Goal: Transaction & Acquisition: Download file/media

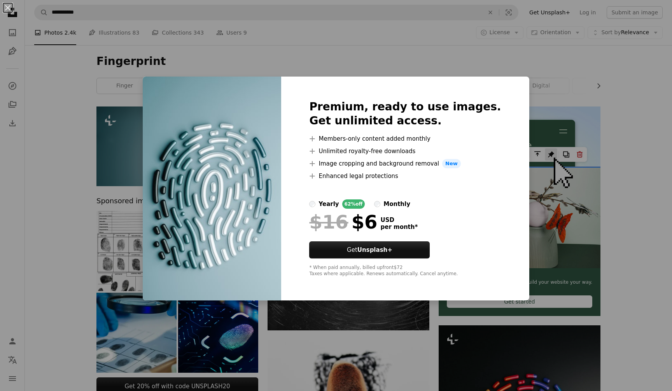
click at [607, 131] on div "An X shape Premium, ready to use images. Get unlimited access. A plus sign Memb…" at bounding box center [336, 195] width 672 height 391
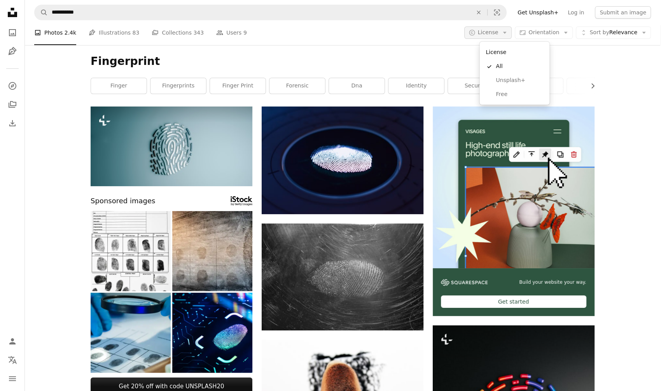
click at [498, 35] on span "License" at bounding box center [488, 32] width 21 height 6
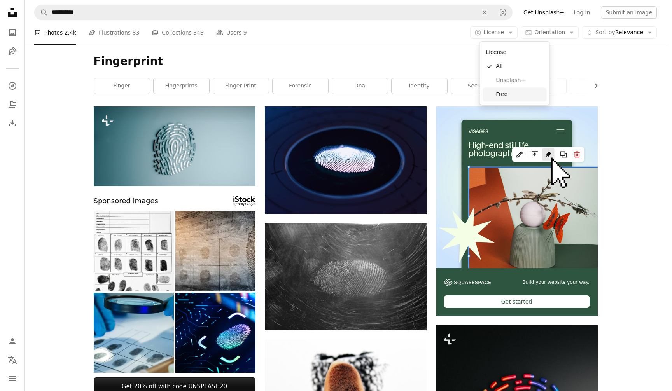
click at [512, 93] on span "Free" at bounding box center [519, 95] width 47 height 8
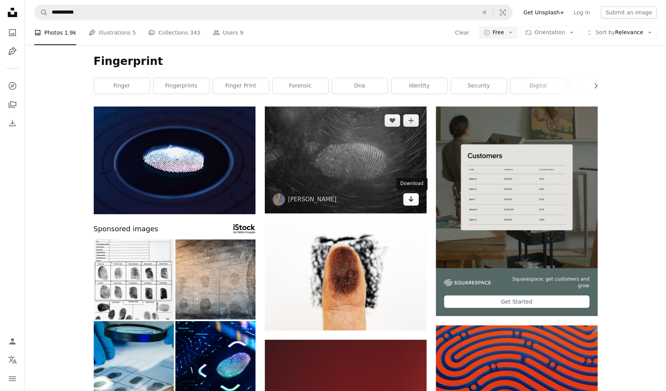
click at [410, 199] on icon "Arrow pointing down" at bounding box center [411, 198] width 6 height 9
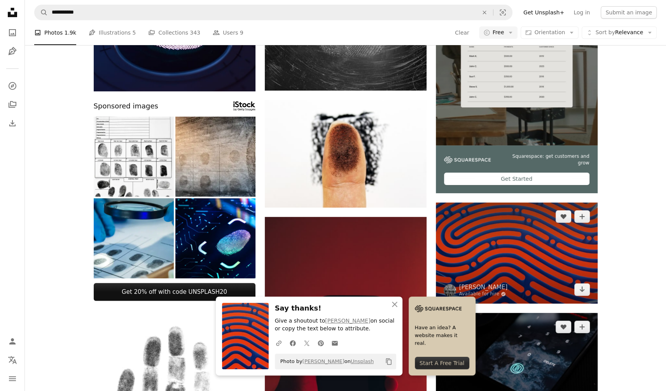
scroll to position [156, 0]
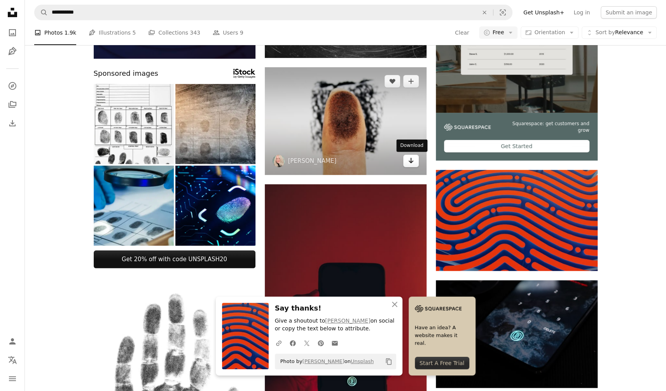
click at [411, 162] on icon "Download" at bounding box center [410, 160] width 5 height 5
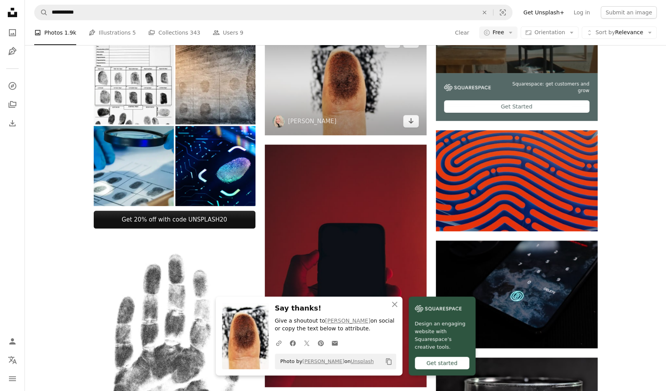
scroll to position [272, 0]
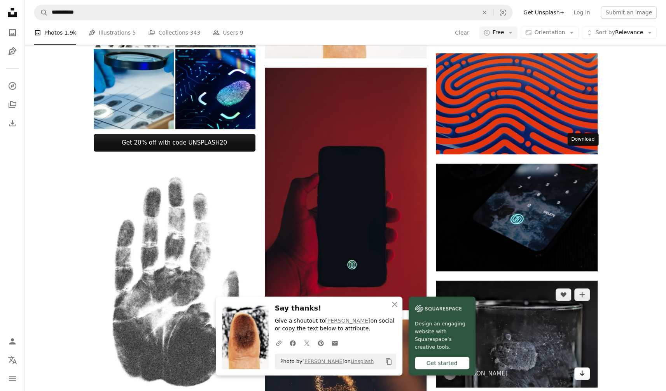
click at [582, 369] on icon "Arrow pointing down" at bounding box center [582, 373] width 6 height 9
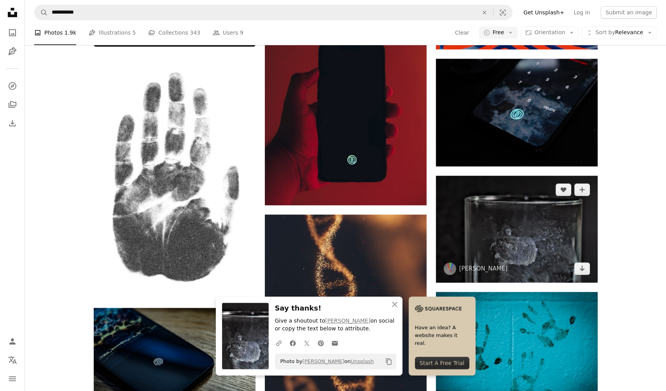
scroll to position [389, 0]
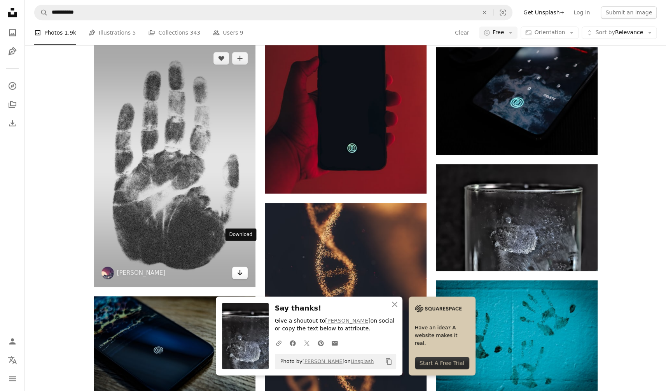
click at [239, 270] on icon "Download" at bounding box center [239, 272] width 5 height 5
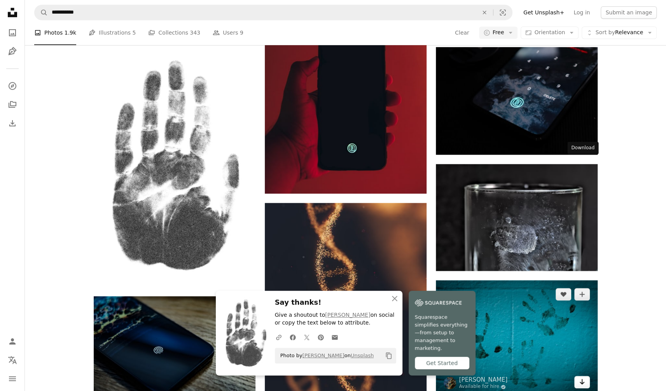
click at [583, 379] on icon "Download" at bounding box center [581, 381] width 5 height 5
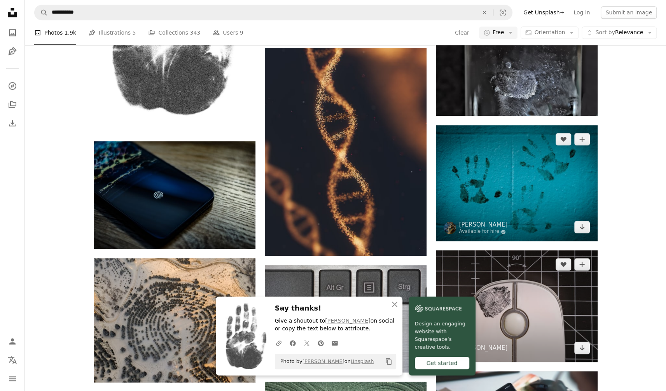
scroll to position [544, 0]
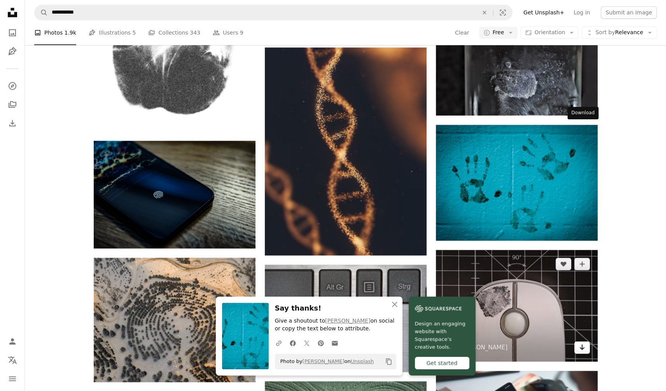
click at [582, 342] on icon "Arrow pointing down" at bounding box center [582, 346] width 6 height 9
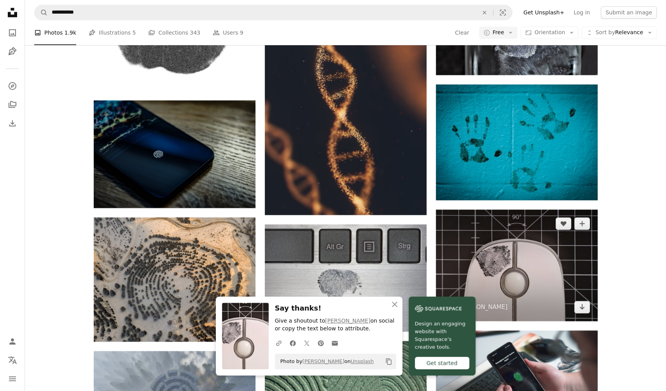
scroll to position [661, 0]
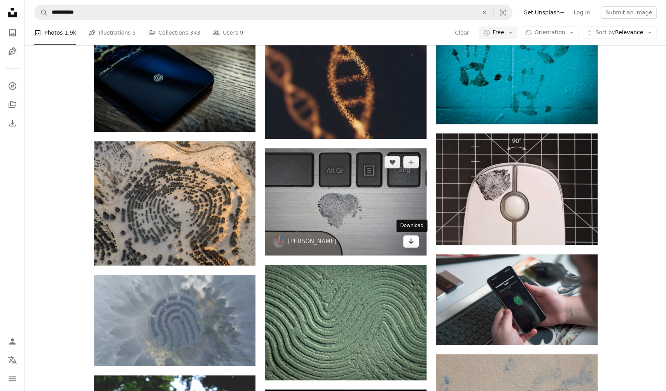
click at [409, 243] on icon "Arrow pointing down" at bounding box center [411, 240] width 6 height 9
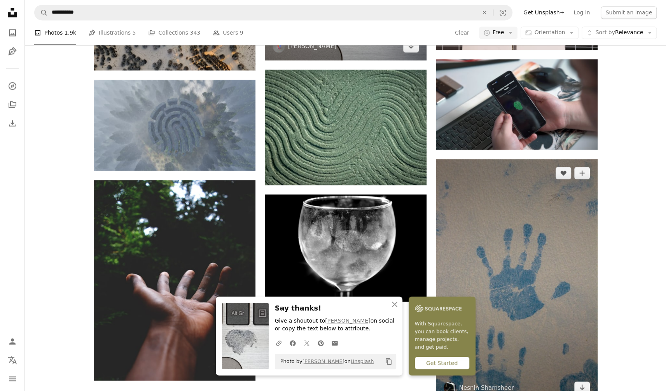
scroll to position [855, 0]
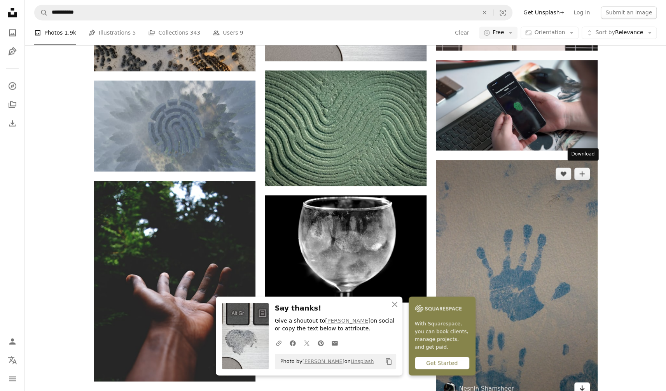
click at [583, 385] on icon "Download" at bounding box center [581, 387] width 5 height 5
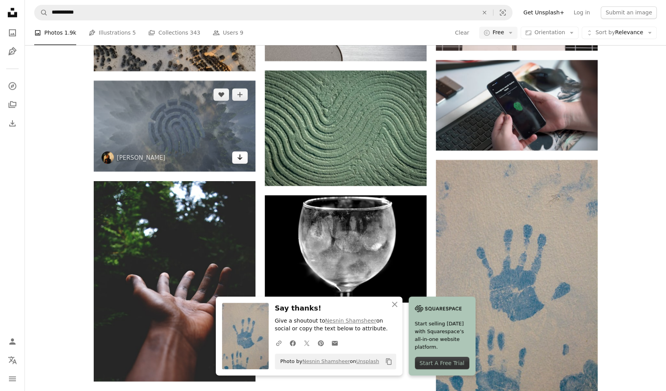
click at [239, 152] on icon "Arrow pointing down" at bounding box center [240, 156] width 6 height 9
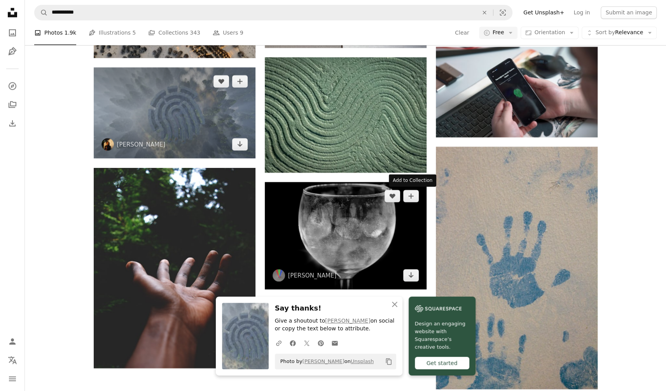
scroll to position [933, 0]
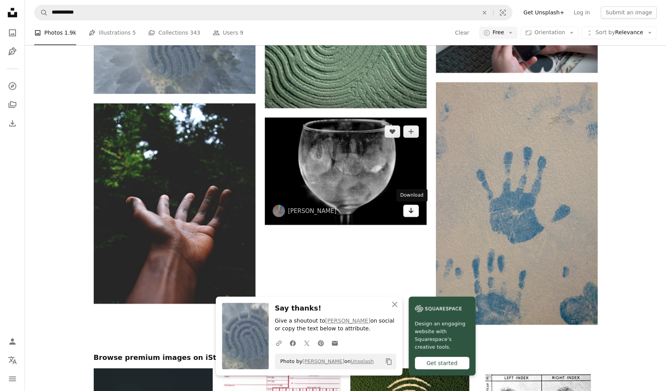
click at [412, 211] on icon "Download" at bounding box center [410, 210] width 5 height 5
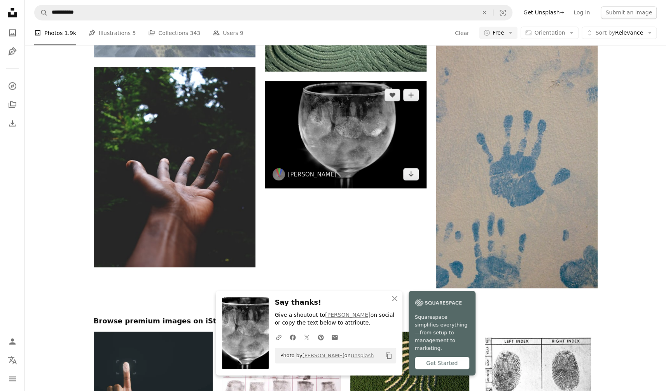
scroll to position [996, 0]
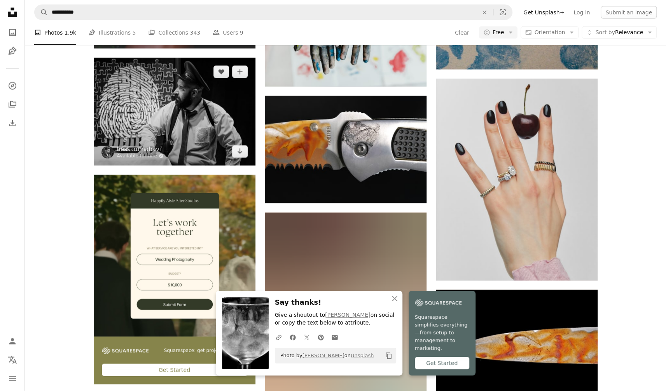
scroll to position [1152, 0]
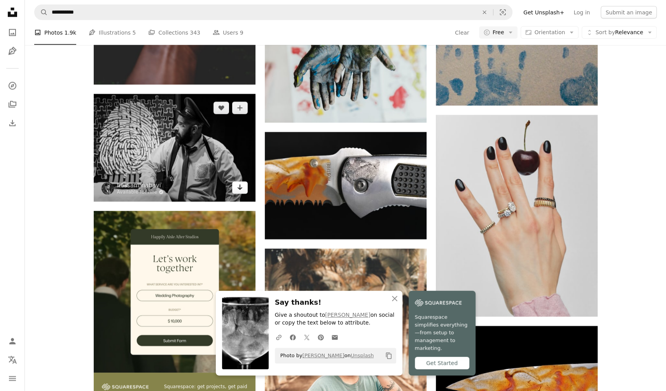
click at [243, 182] on link "Arrow pointing down" at bounding box center [240, 188] width 16 height 12
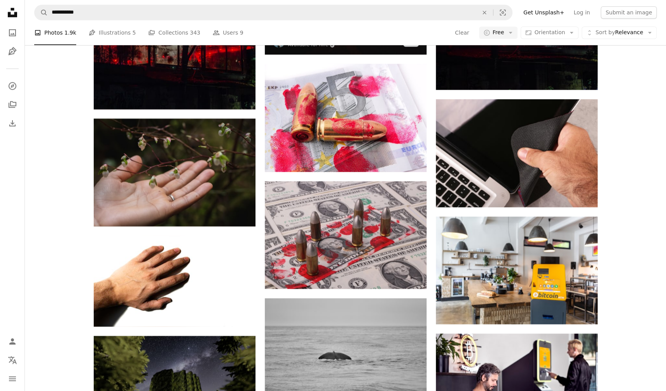
scroll to position [2629, 0]
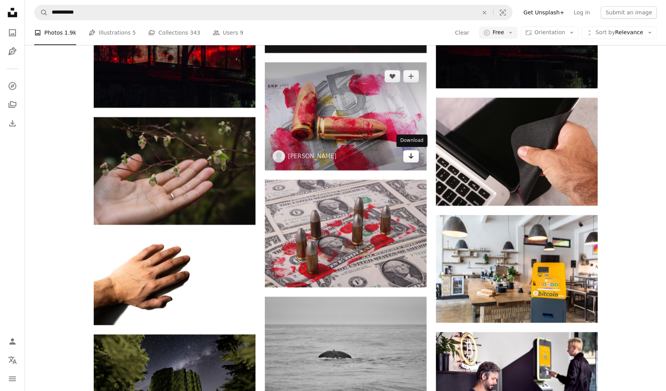
click at [413, 157] on icon "Arrow pointing down" at bounding box center [411, 155] width 6 height 9
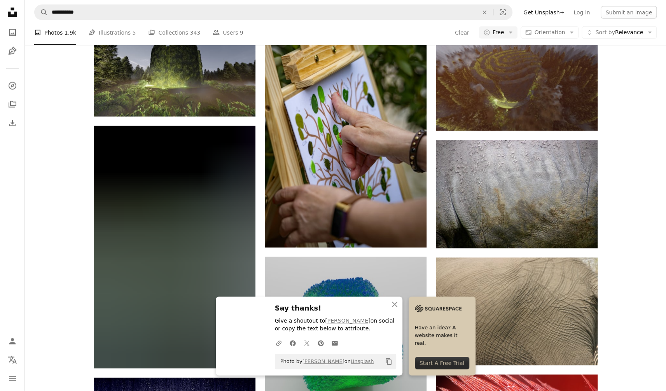
scroll to position [3096, 0]
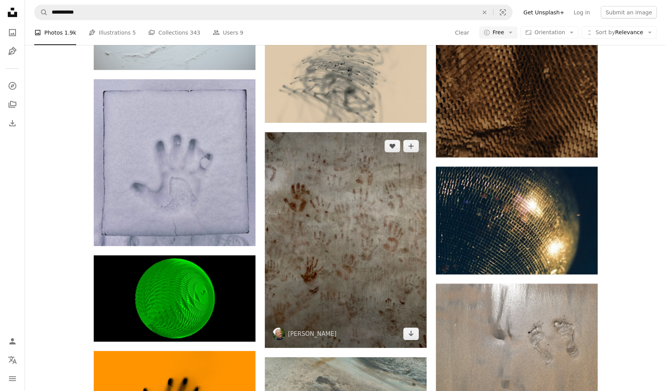
scroll to position [3718, 0]
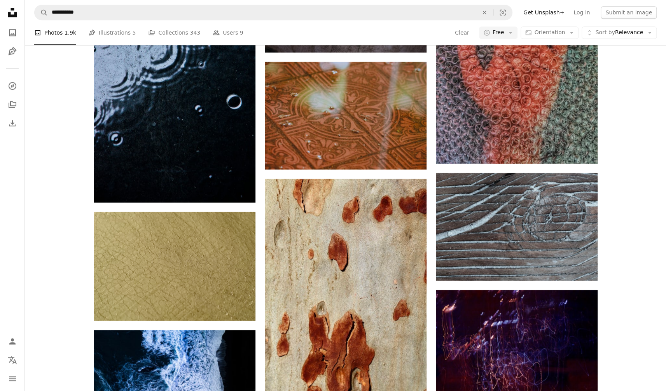
scroll to position [30426, 0]
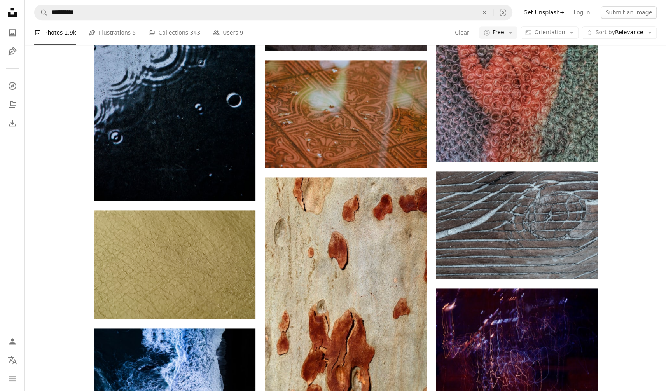
drag, startPoint x: 631, startPoint y: 103, endPoint x: 591, endPoint y: 73, distance: 50.5
